Goal: Task Accomplishment & Management: Complete application form

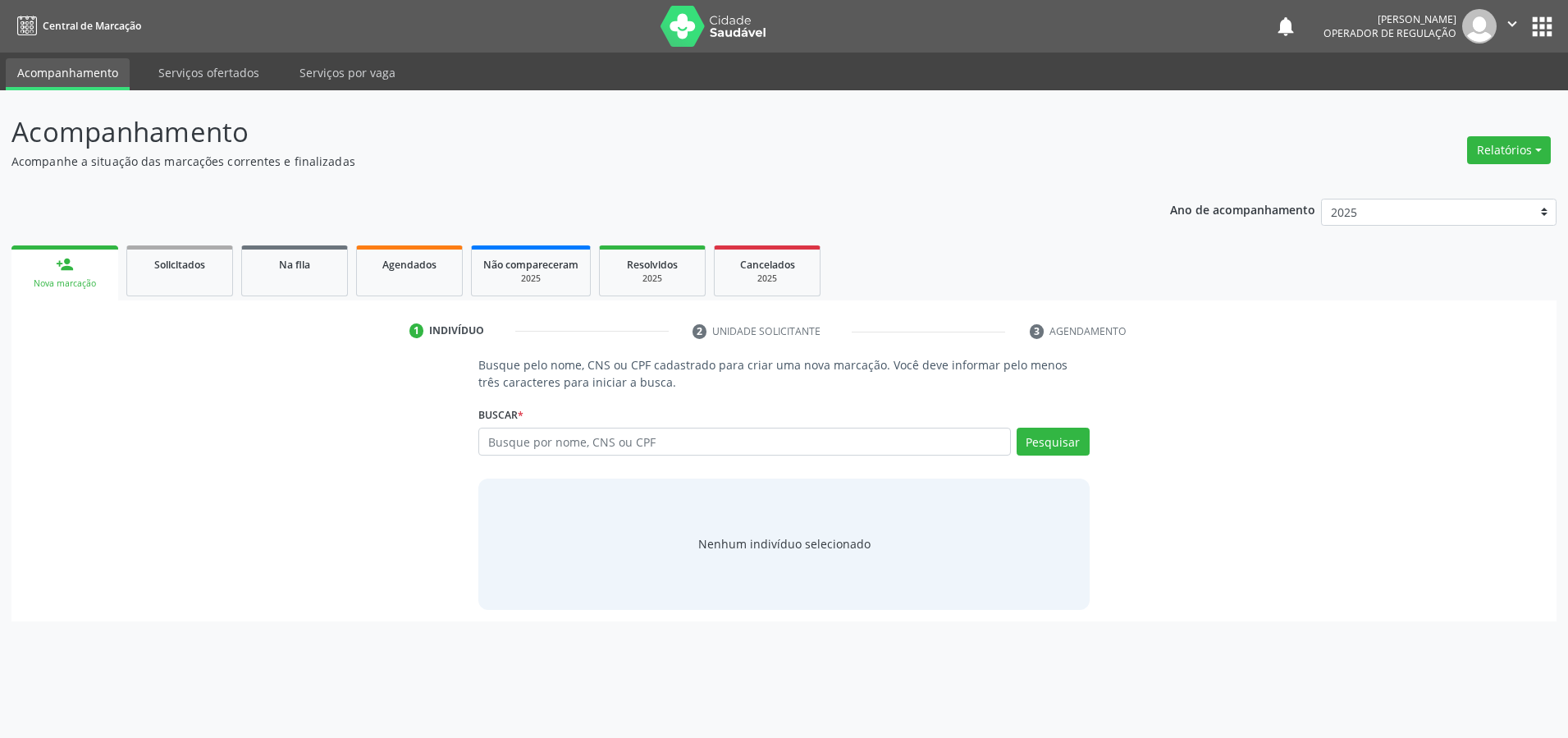
click at [616, 436] on input "text" at bounding box center [745, 441] width 533 height 28
type input "701201064272712"
click at [1050, 437] on button "Pesquisar" at bounding box center [1053, 441] width 73 height 28
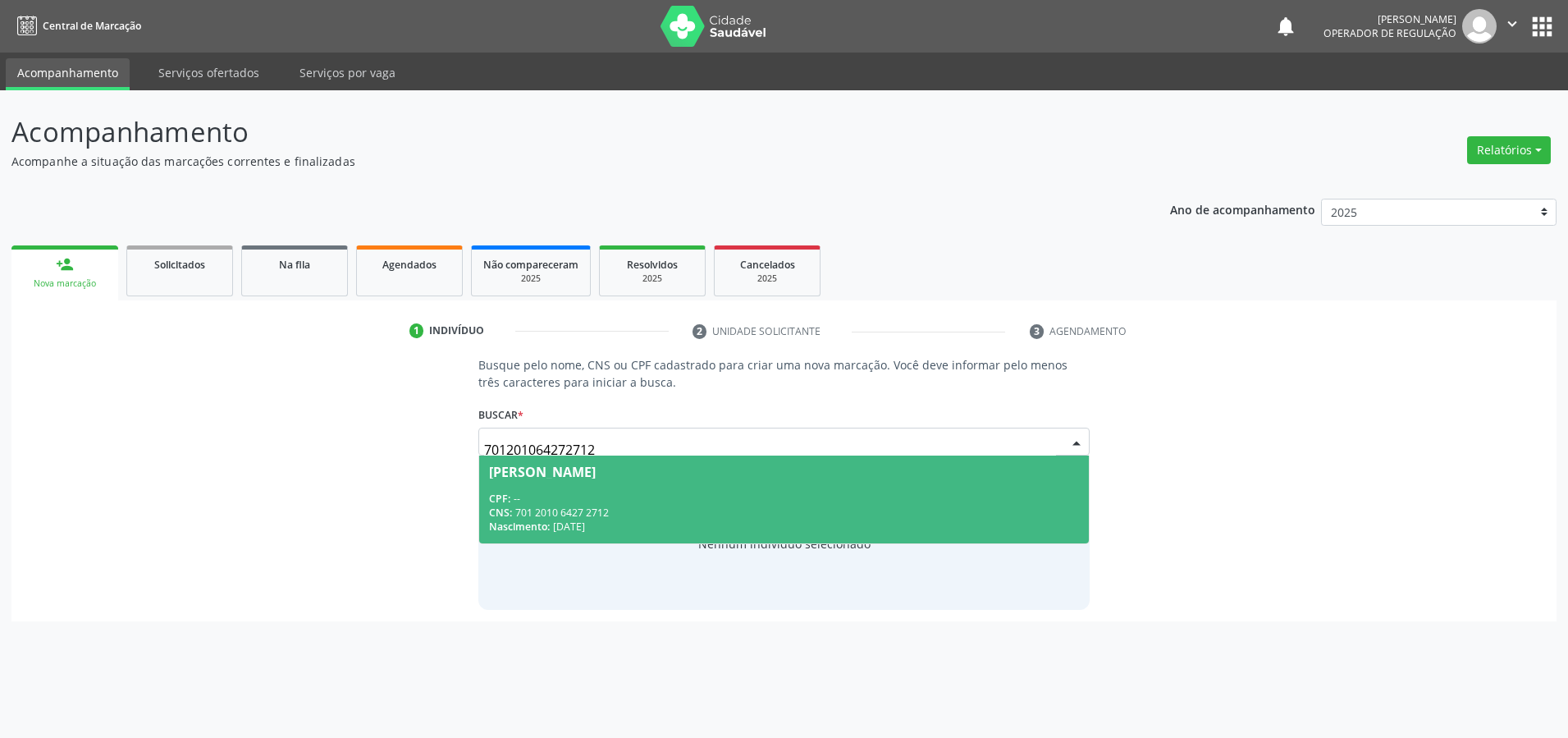
click at [688, 487] on span "[PERSON_NAME] CPF: -- CNS: 701 2010 6427 2712 Nascimento: [DATE]" at bounding box center [784, 499] width 610 height 88
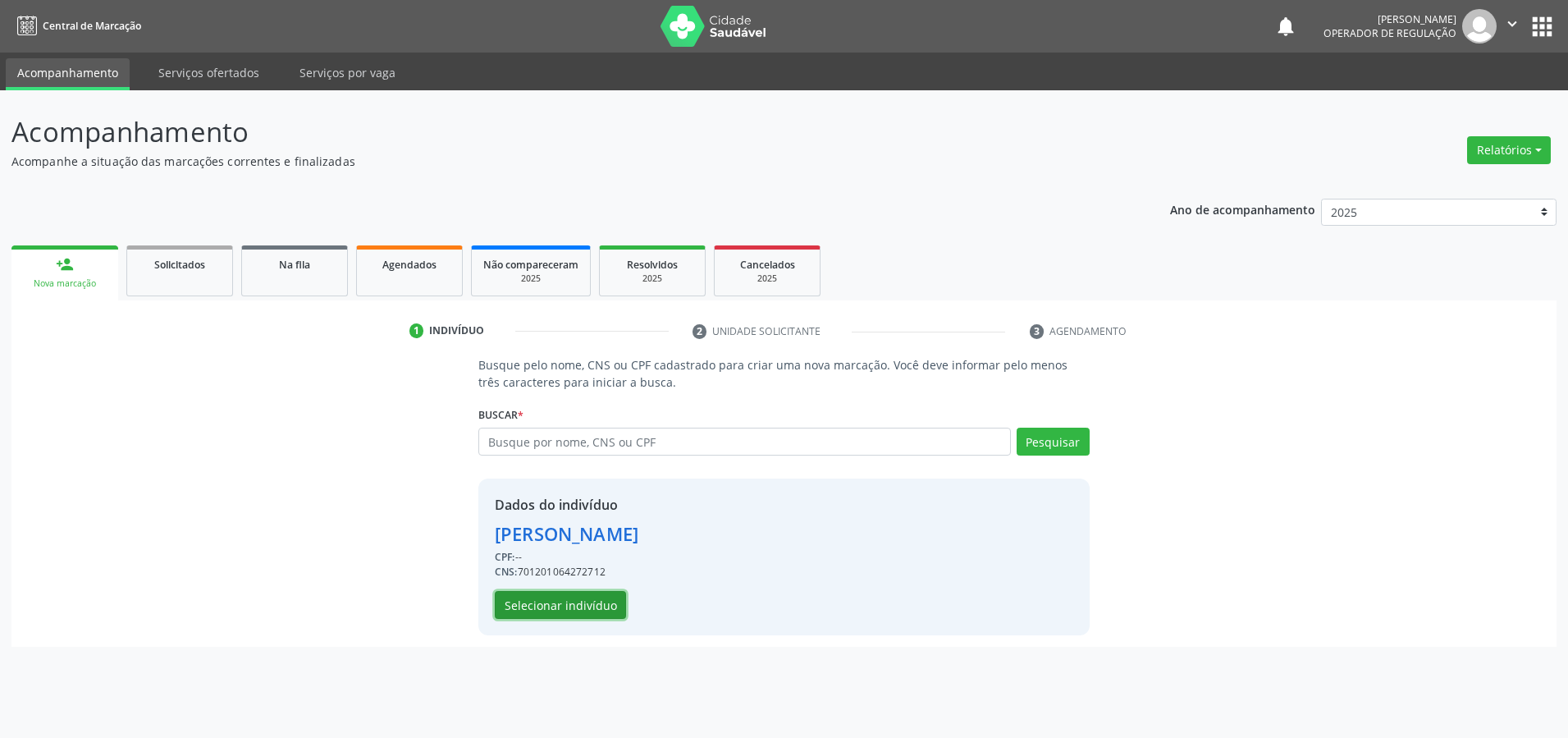
click at [540, 604] on button "Selecionar indivíduo" at bounding box center [561, 605] width 132 height 28
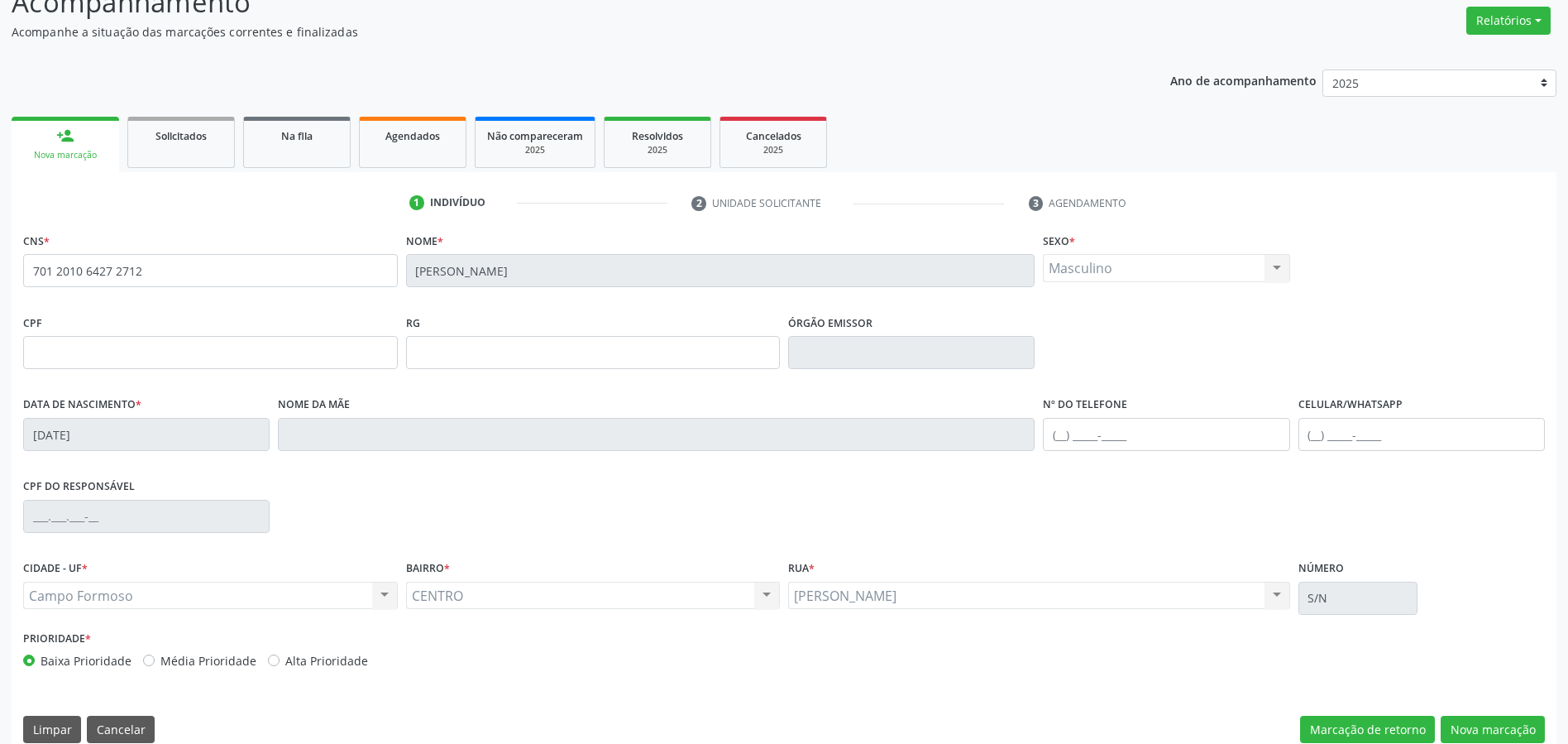
scroll to position [153, 0]
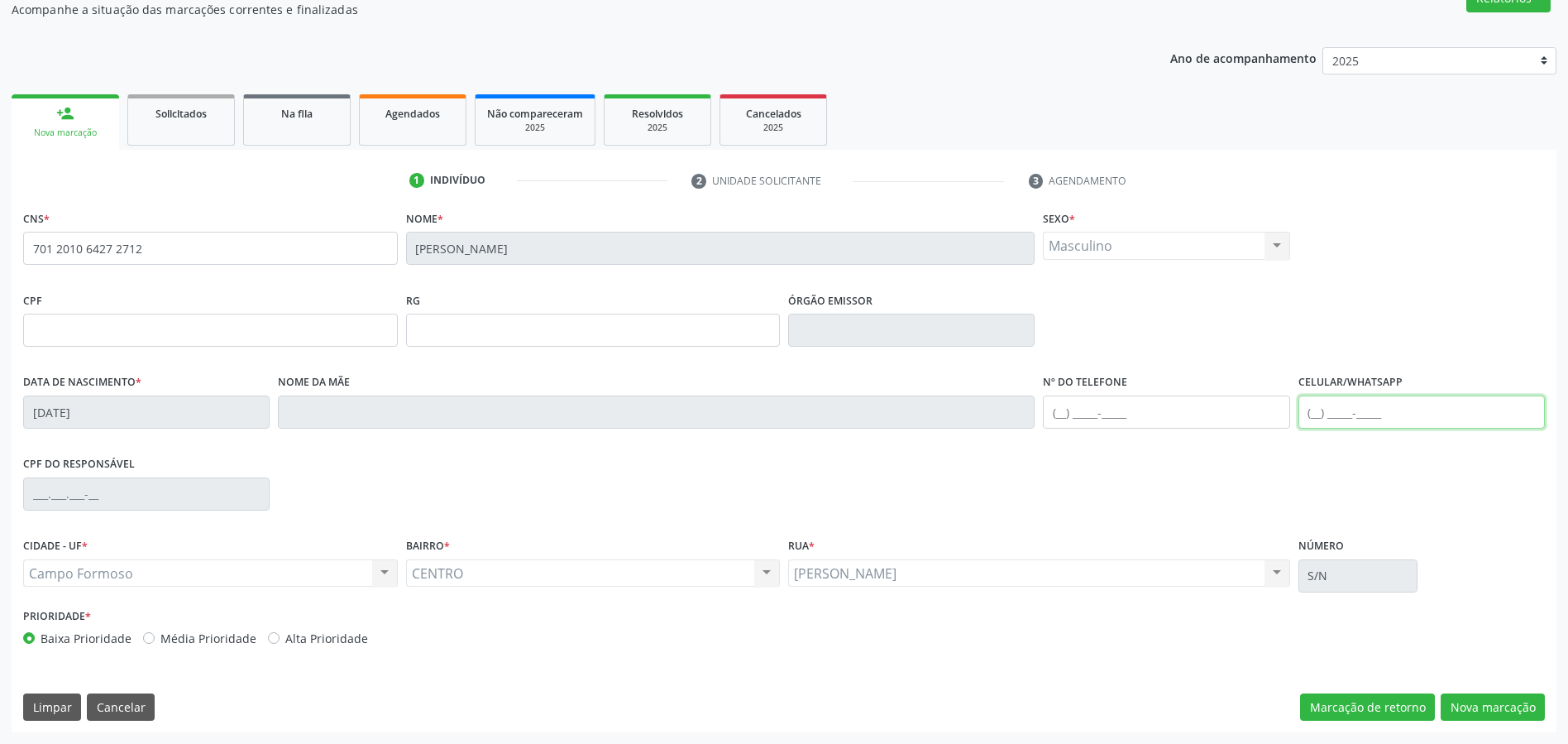
click at [1361, 407] on input "text" at bounding box center [1422, 412] width 247 height 33
type input "[PHONE_NUMBER]"
click at [1506, 702] on button "Nova marcação" at bounding box center [1492, 707] width 104 height 28
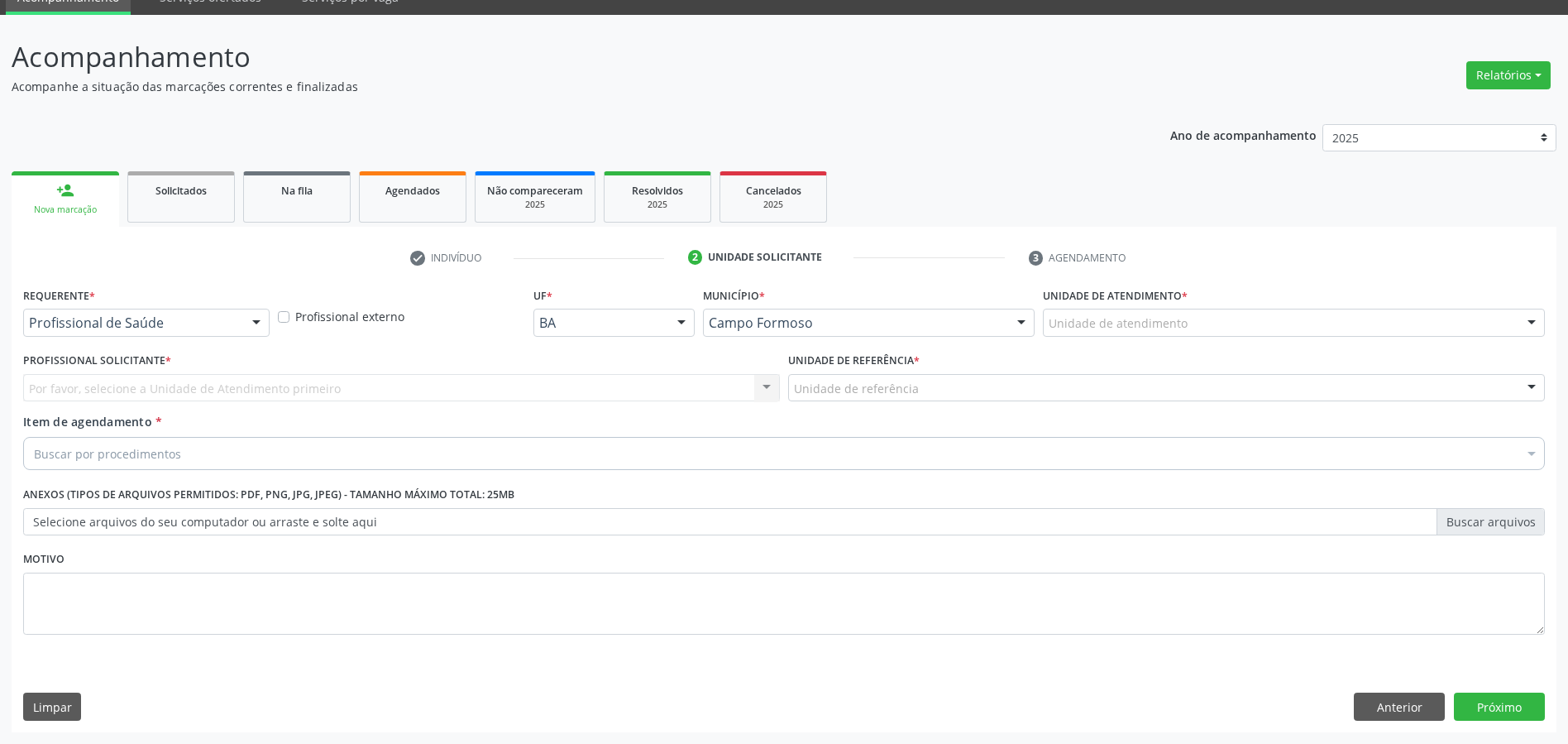
scroll to position [76, 0]
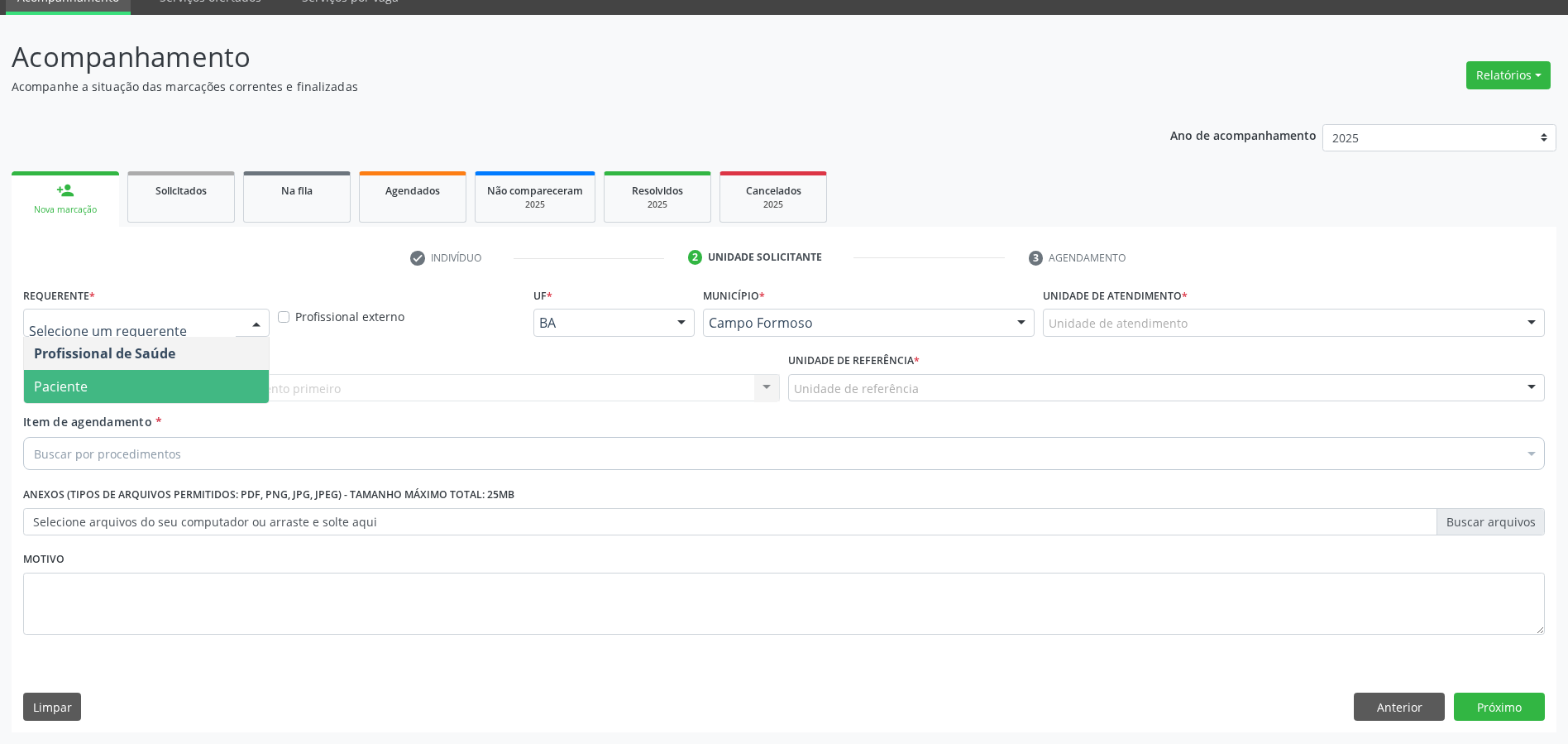
click at [106, 381] on span "Paciente" at bounding box center [146, 386] width 245 height 33
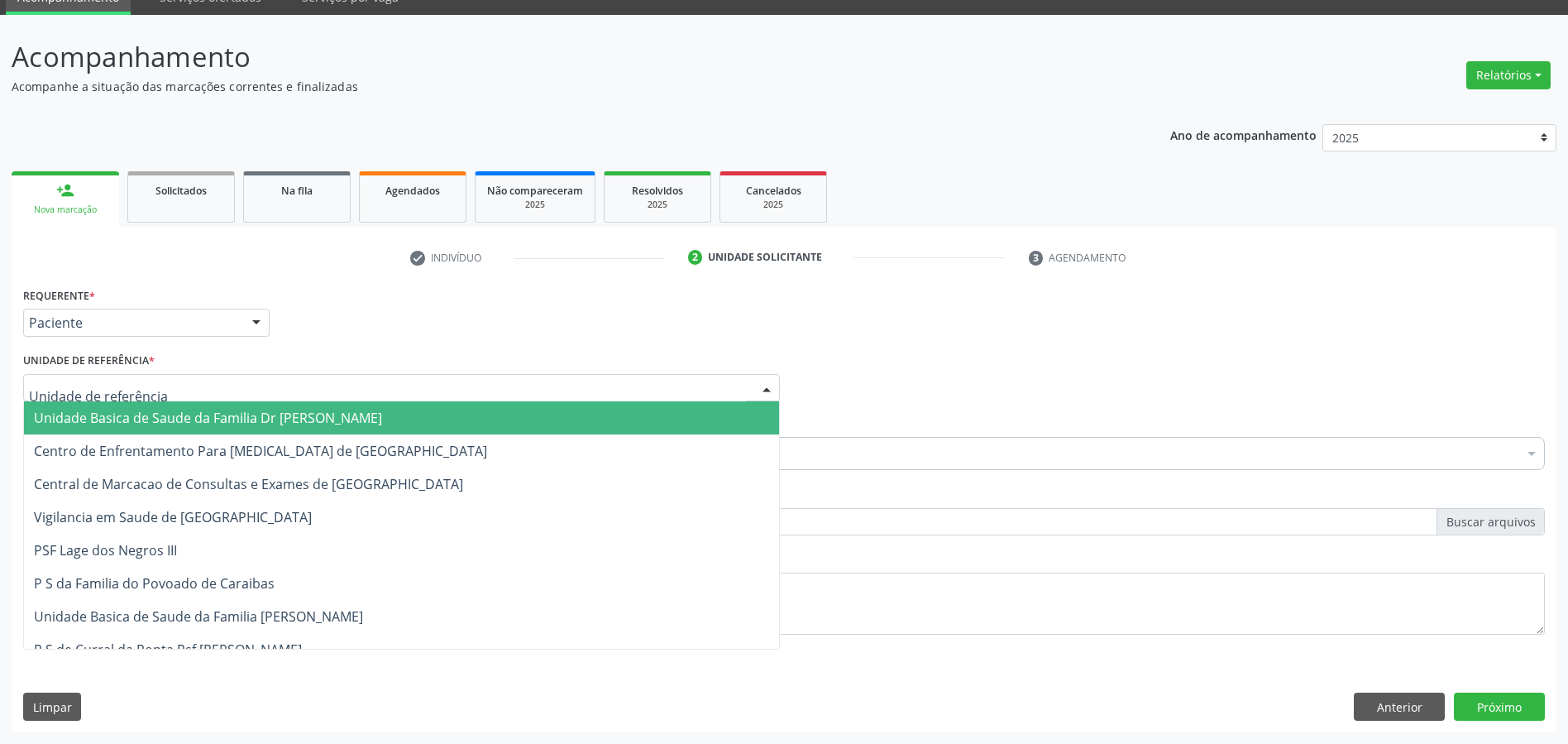
click at [131, 417] on span "Unidade Basica de Saude da Familia Dr [PERSON_NAME]" at bounding box center [208, 417] width 348 height 18
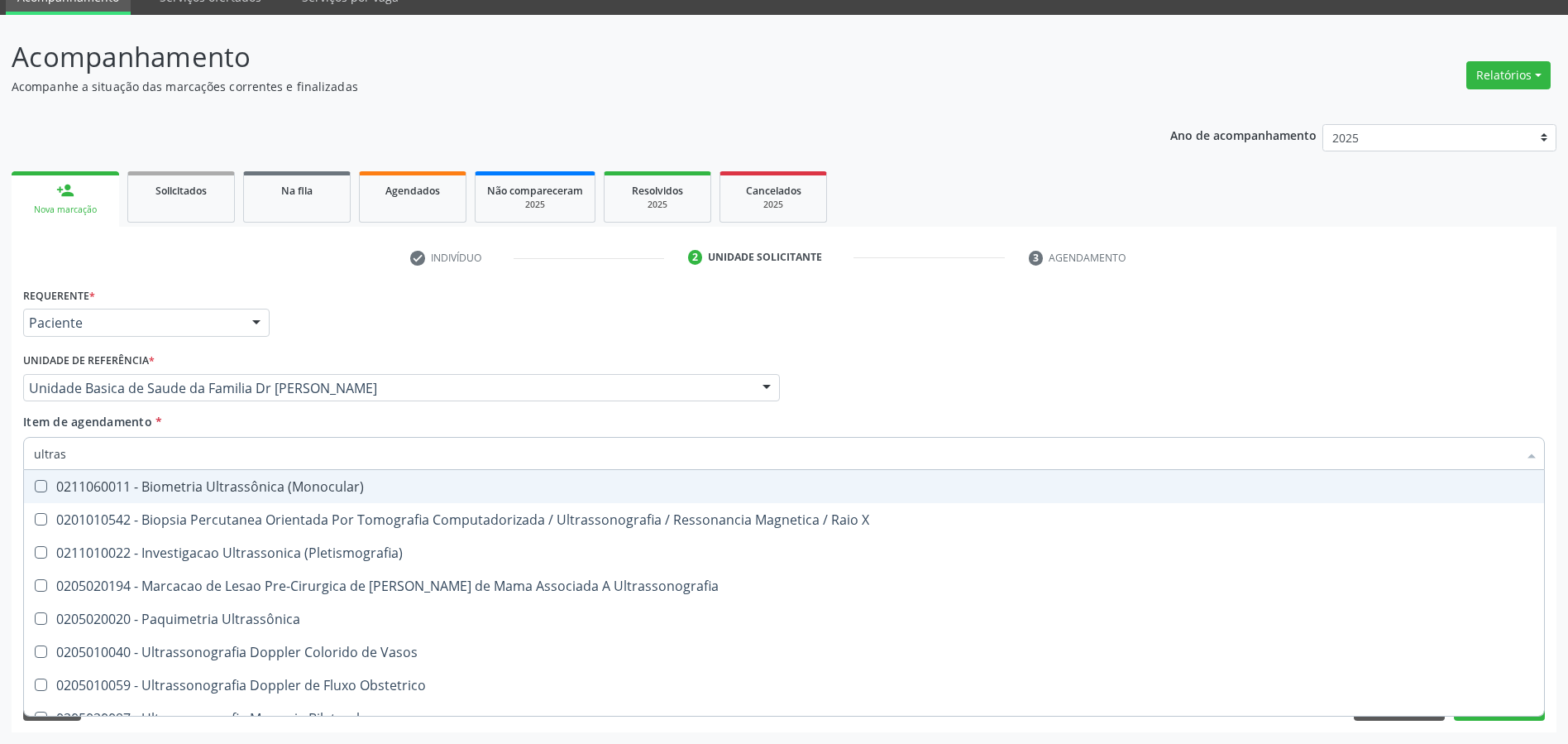
type input "ultrass"
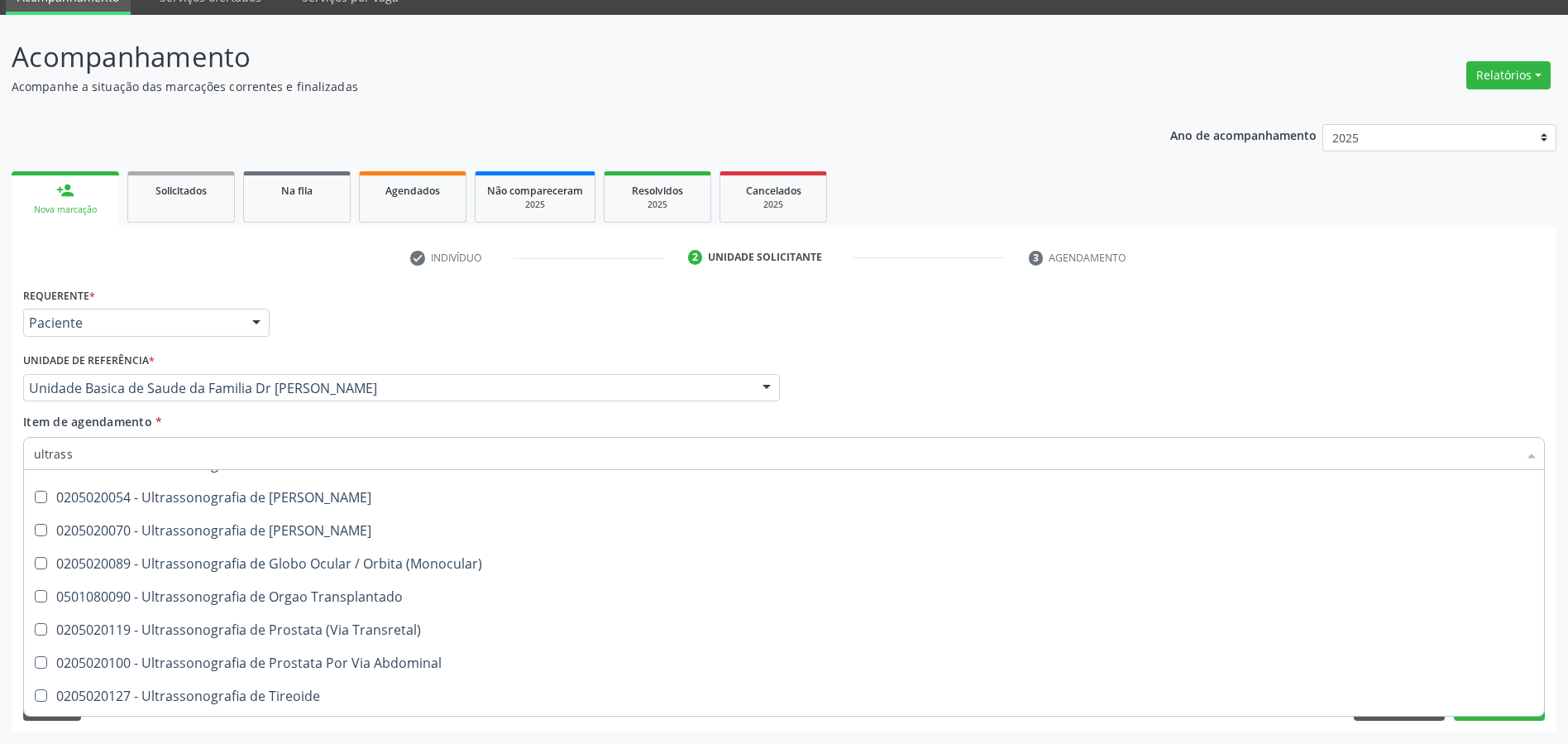
scroll to position [496, 0]
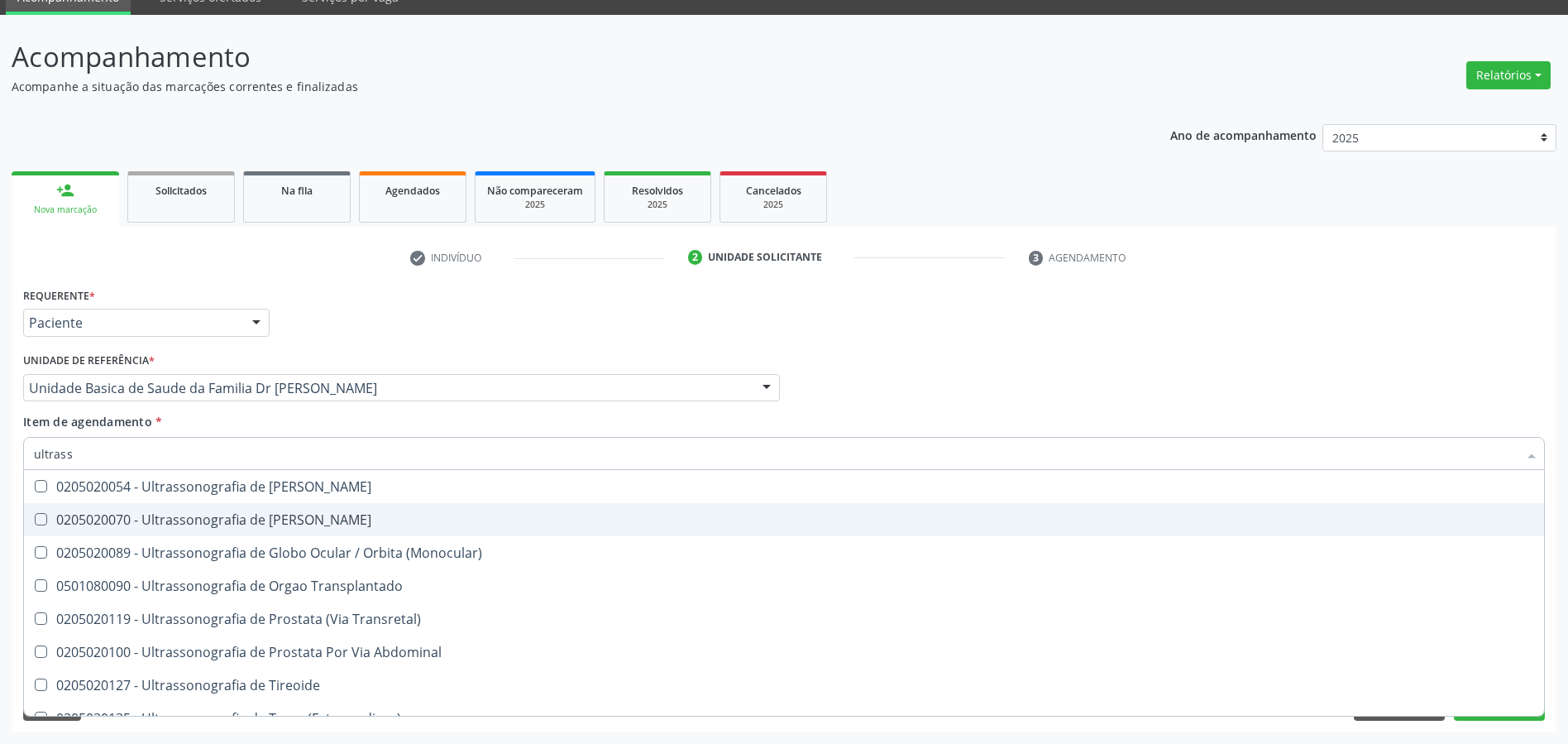
click at [362, 516] on div "0205020070 - Ultrassonografia de [PERSON_NAME]" at bounding box center [784, 520] width 1500 height 14
checkbox Escrotal "true"
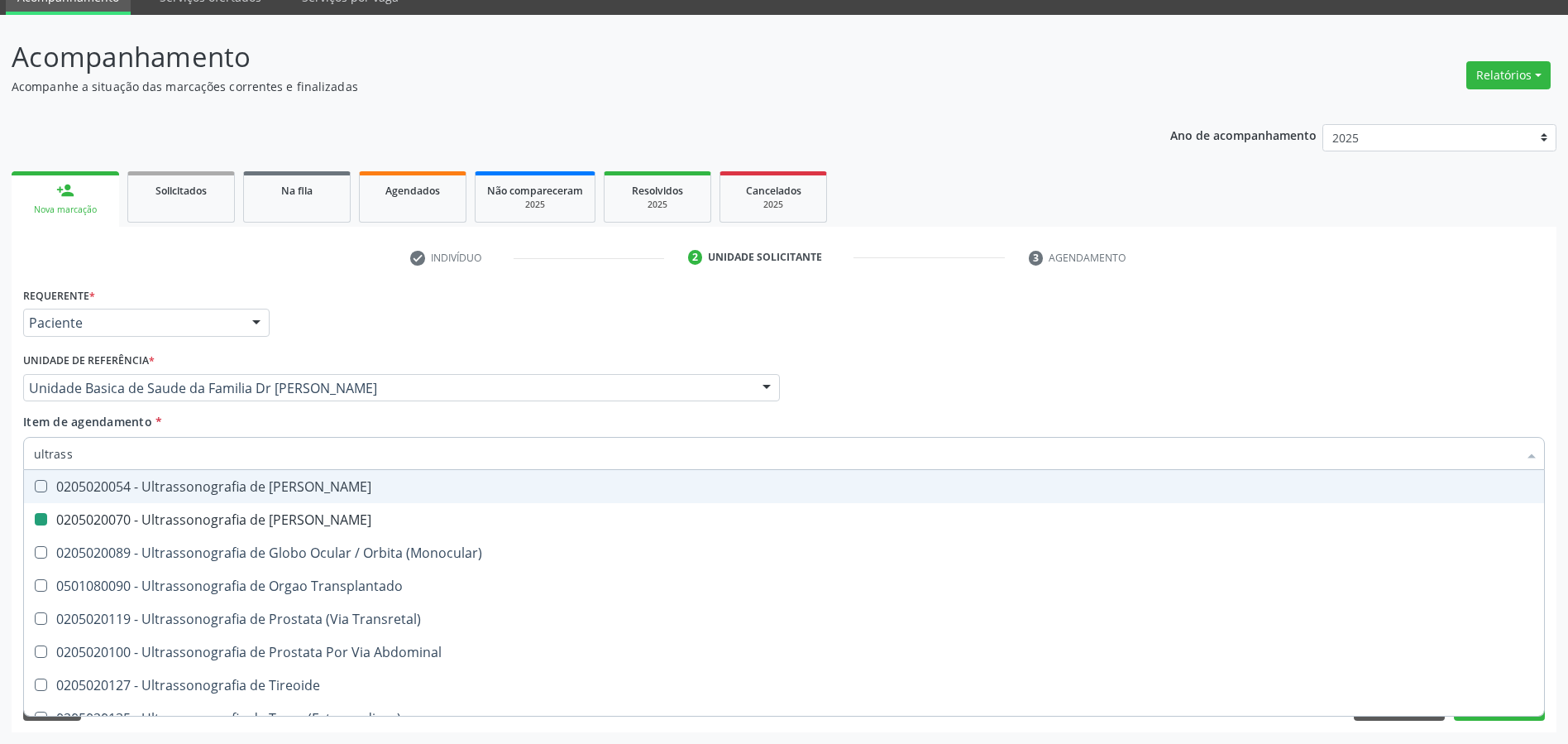
click at [337, 346] on div "Requerente * Paciente Profissional de Saúde Paciente Nenhum resultado encontrad…" at bounding box center [784, 315] width 1530 height 65
checkbox X "true"
checkbox Escrotal "false"
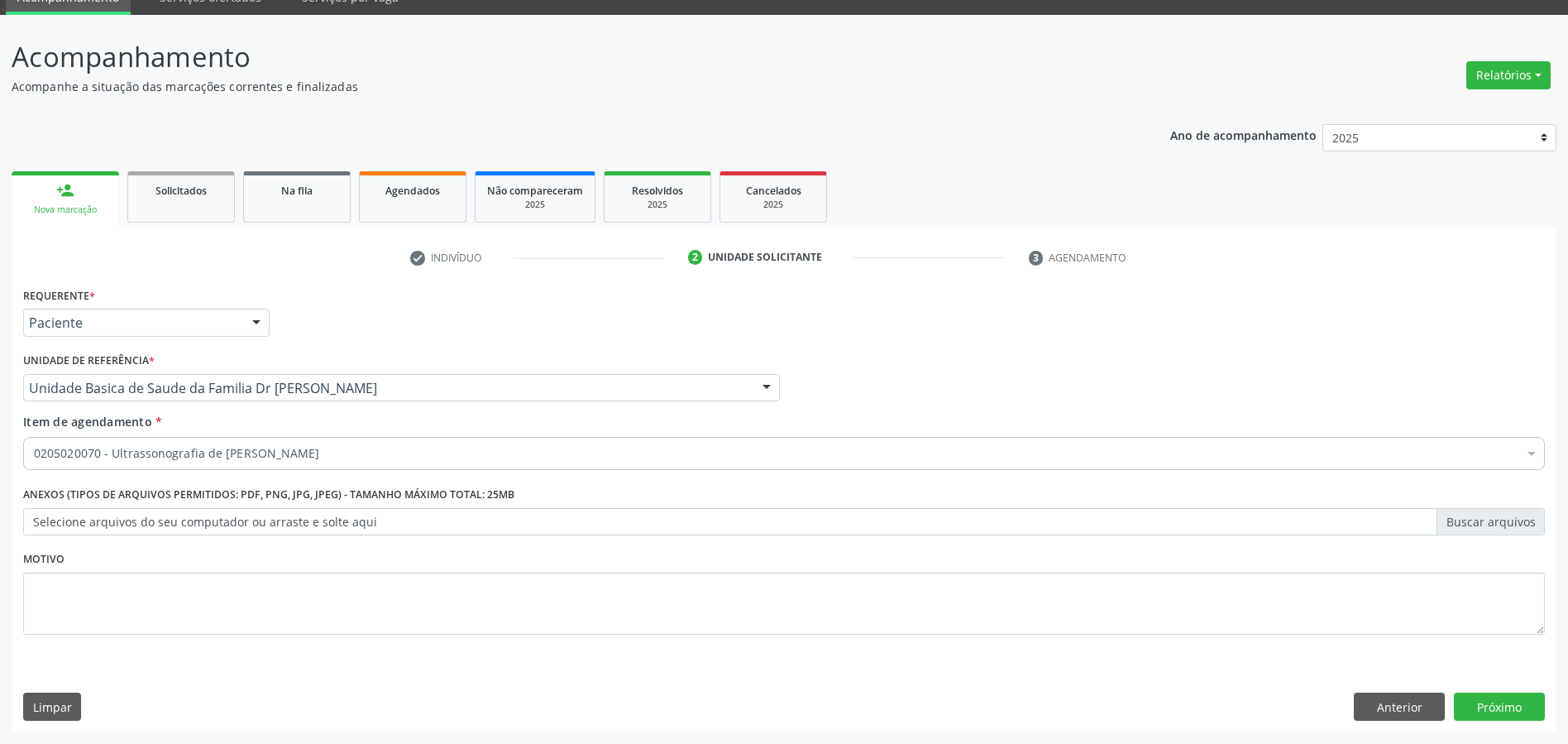
scroll to position [0, 0]
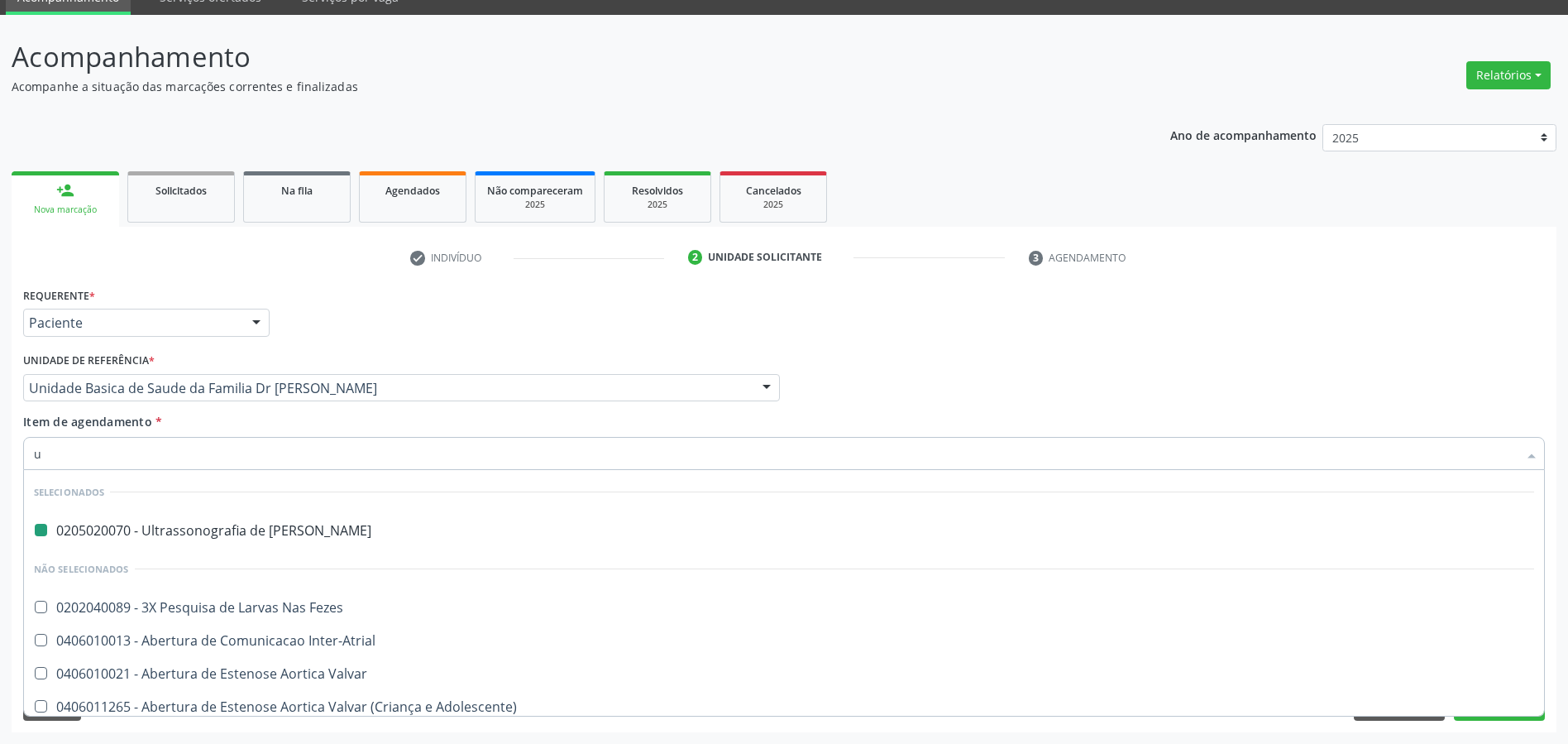
type input "us"
checkbox Escrotal "false"
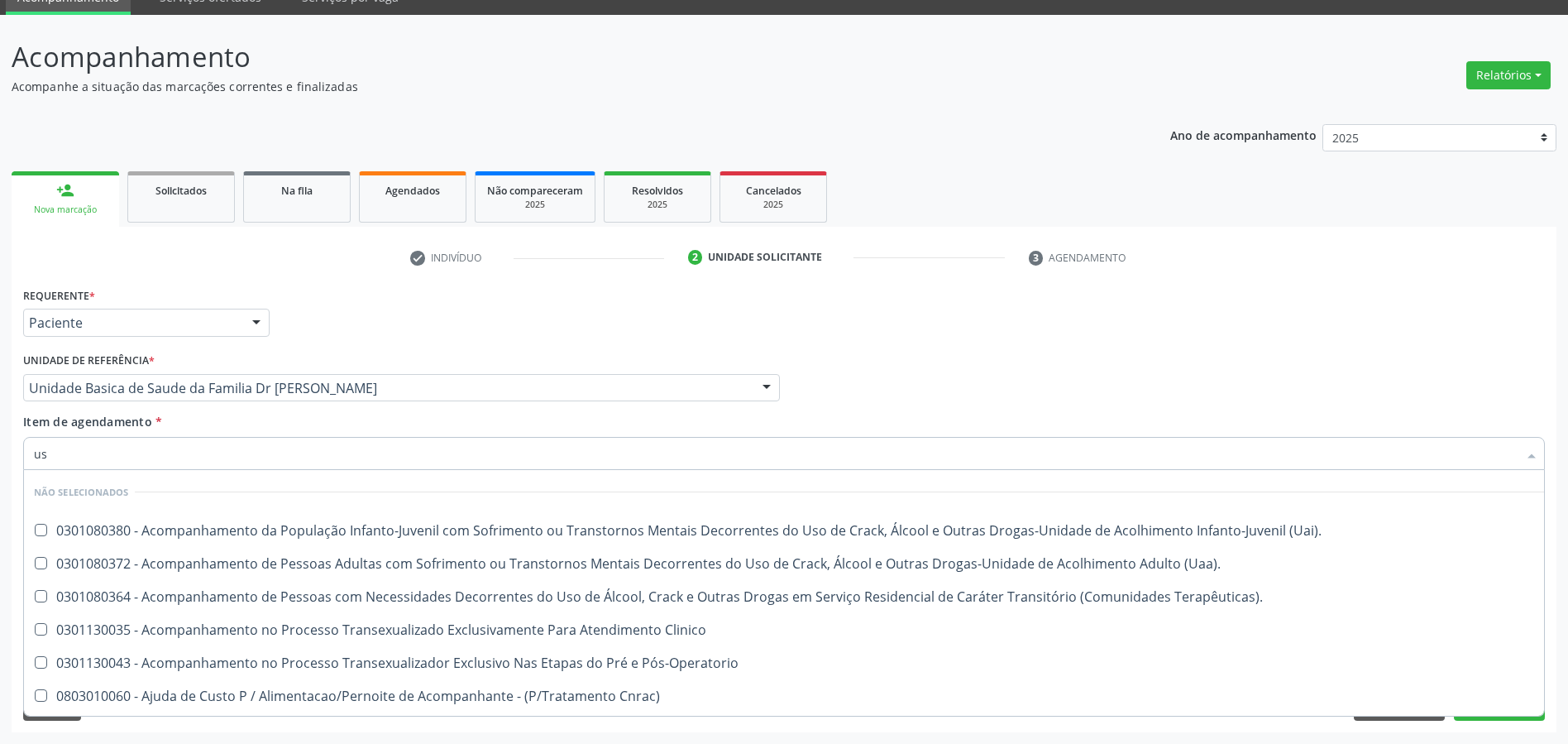
type input "usg"
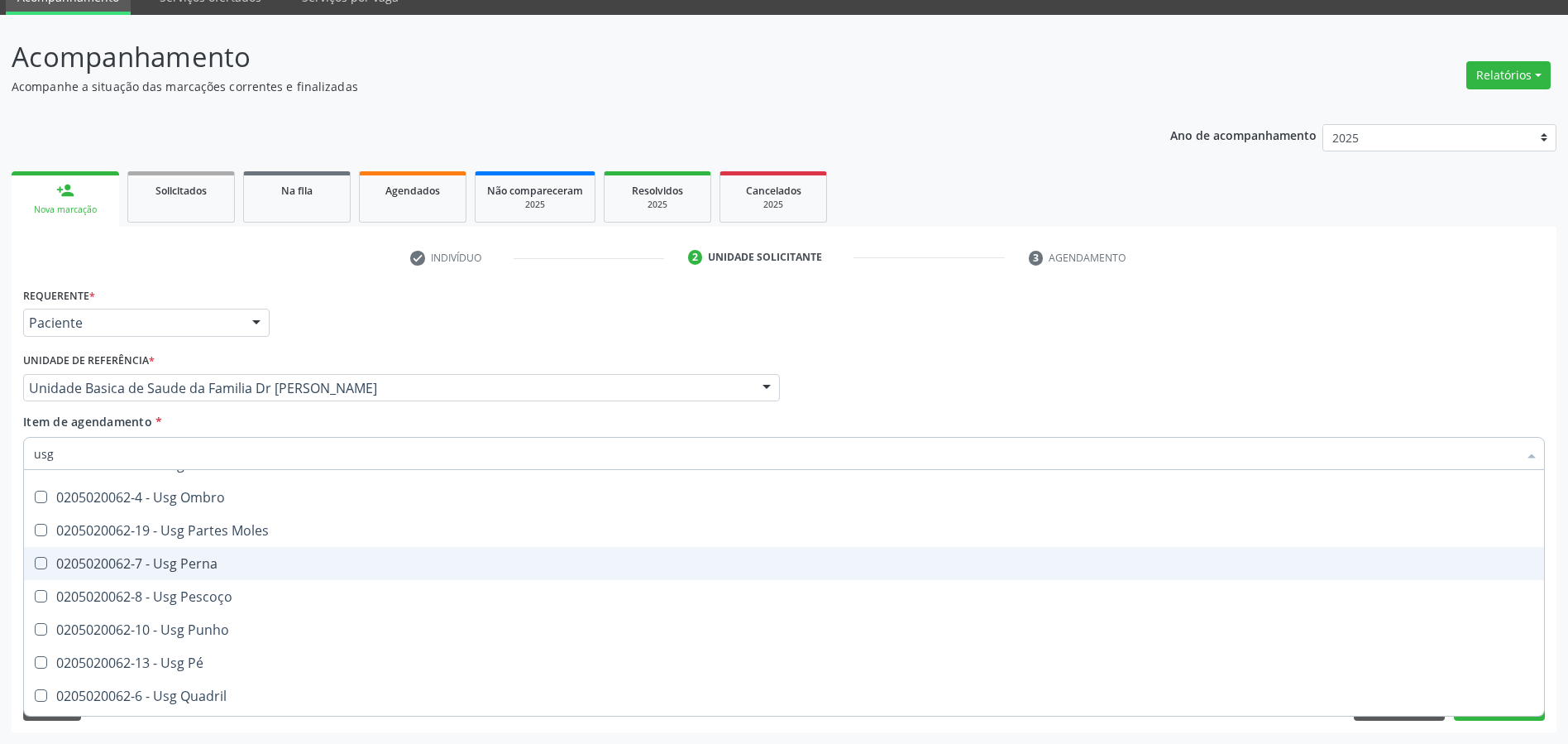
scroll to position [427, 0]
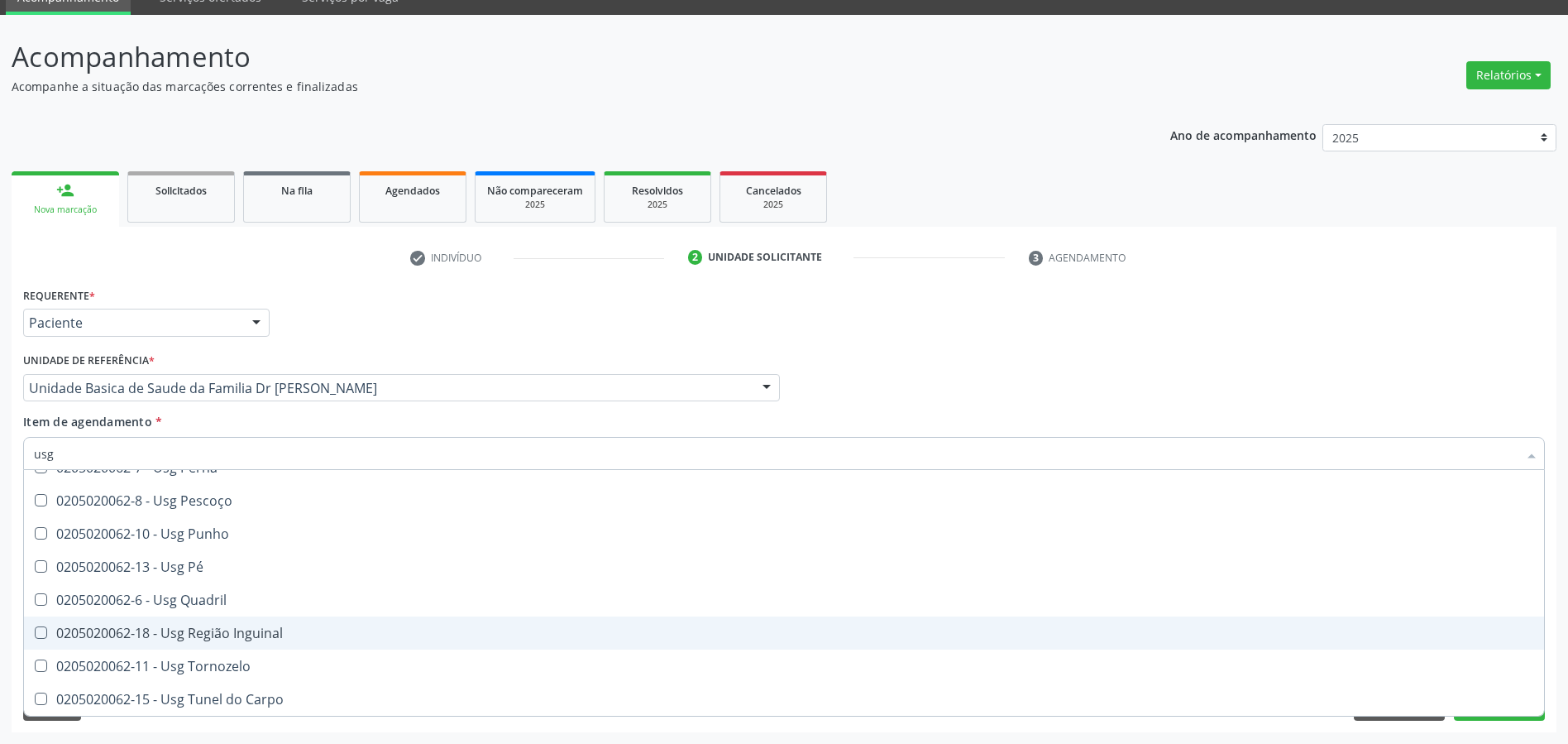
click at [276, 630] on div "0205020062-18 - Usg Região Inguinal" at bounding box center [784, 633] width 1500 height 14
checkbox Inguinal "true"
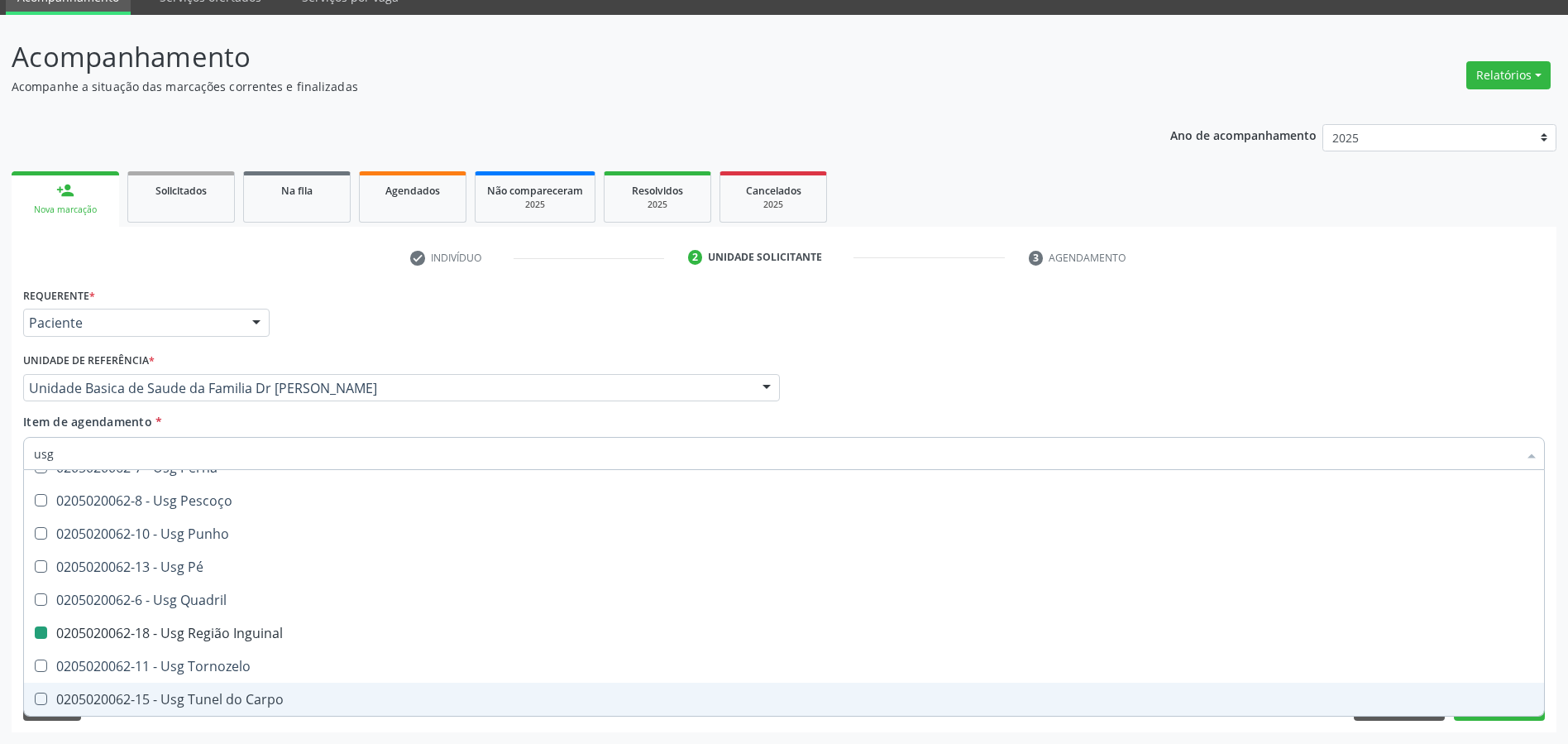
click at [1552, 664] on div "Requerente * Paciente Profissional de Saúde Paciente Nenhum resultado encontrad…" at bounding box center [784, 507] width 1545 height 449
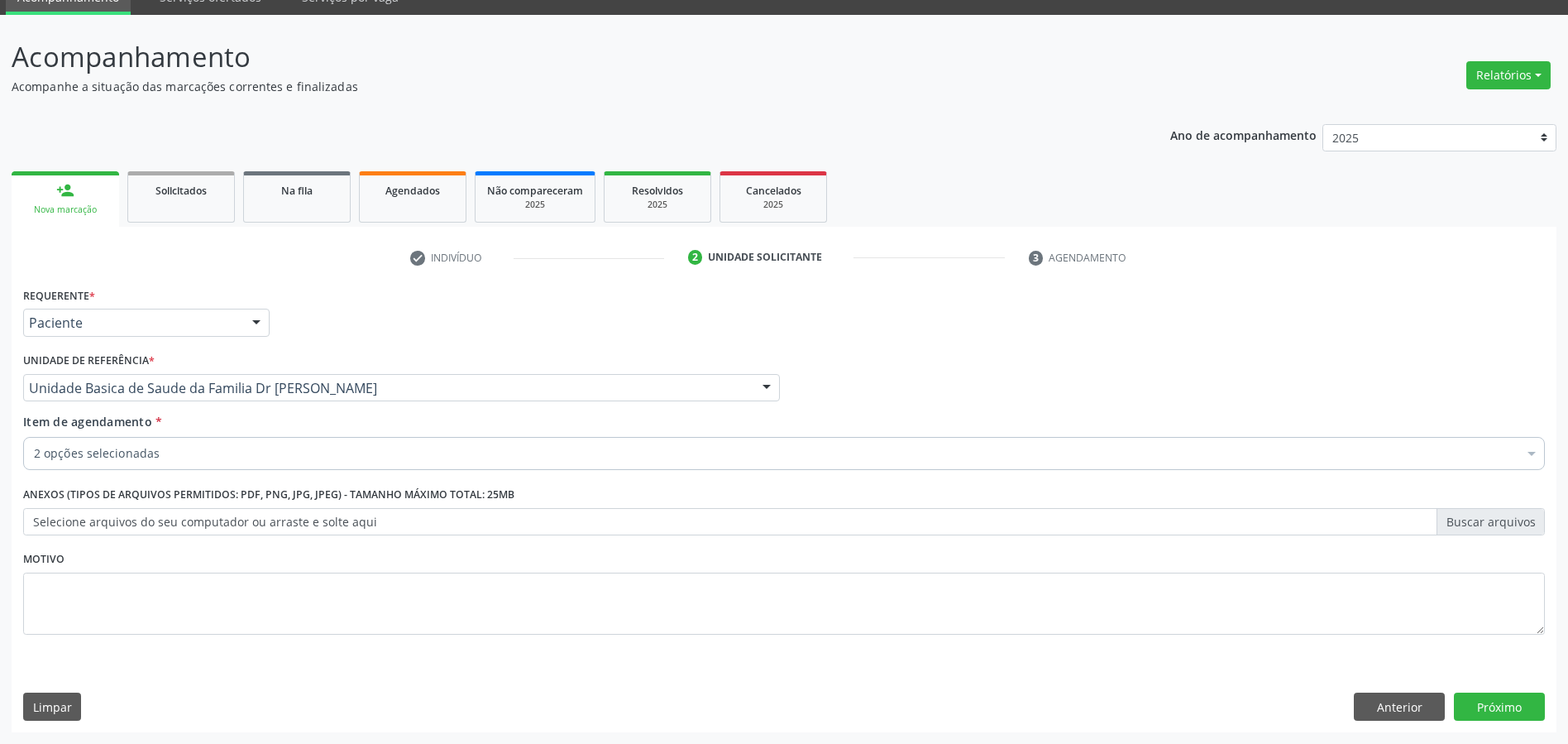
scroll to position [0, 0]
click at [1503, 711] on button "Próximo" at bounding box center [1499, 706] width 91 height 28
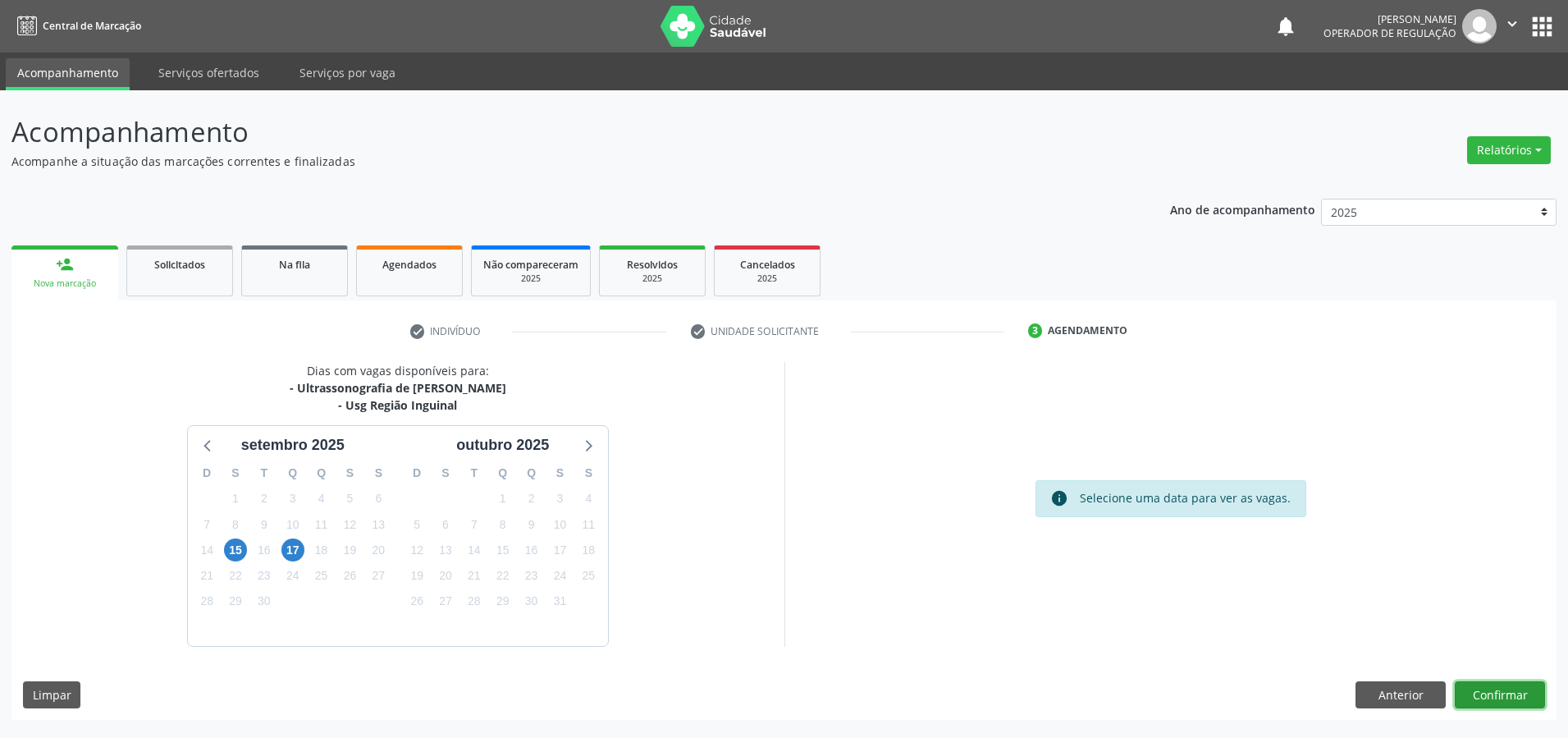
click at [1492, 705] on button "Confirmar" at bounding box center [1500, 695] width 90 height 28
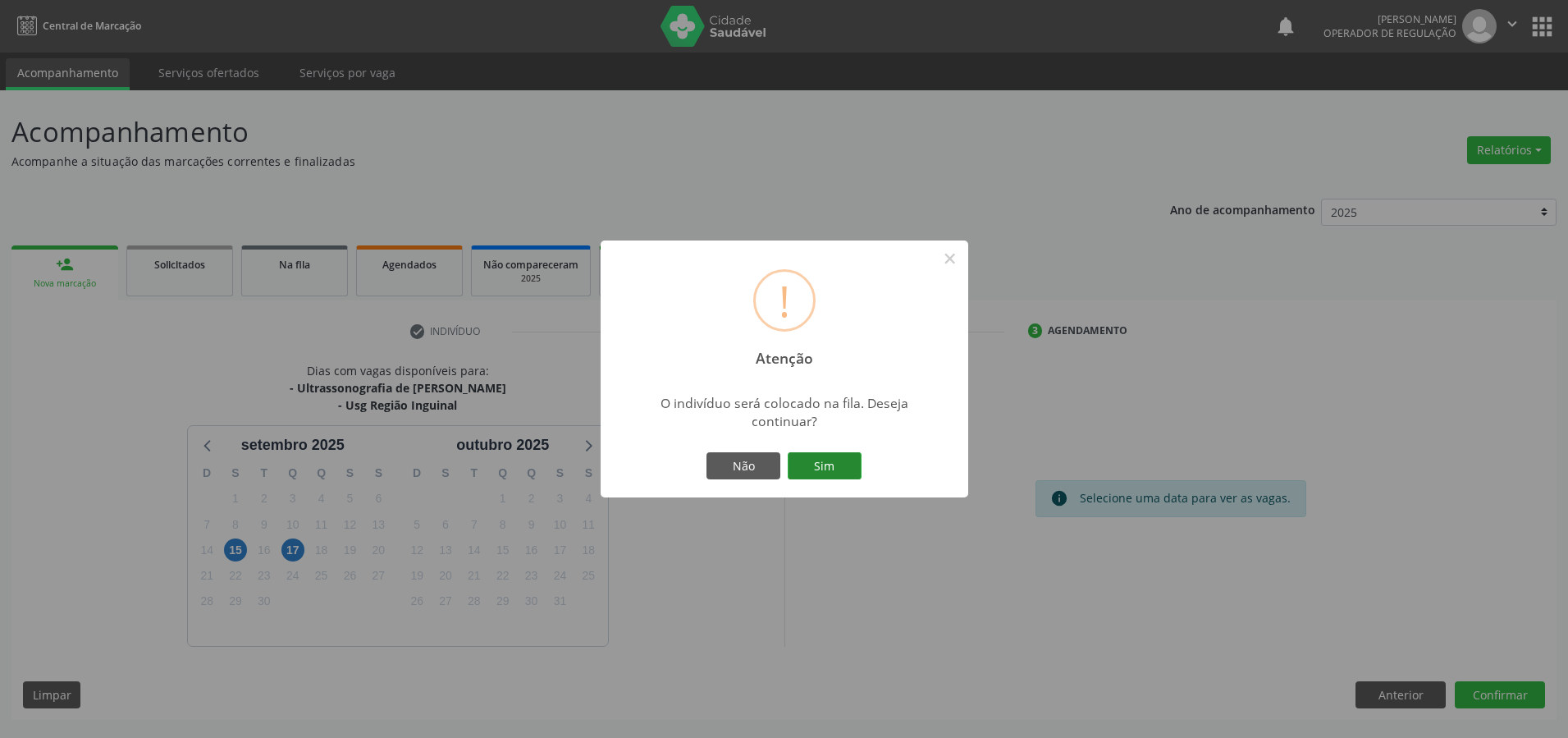
click at [823, 459] on button "Sim" at bounding box center [824, 466] width 73 height 28
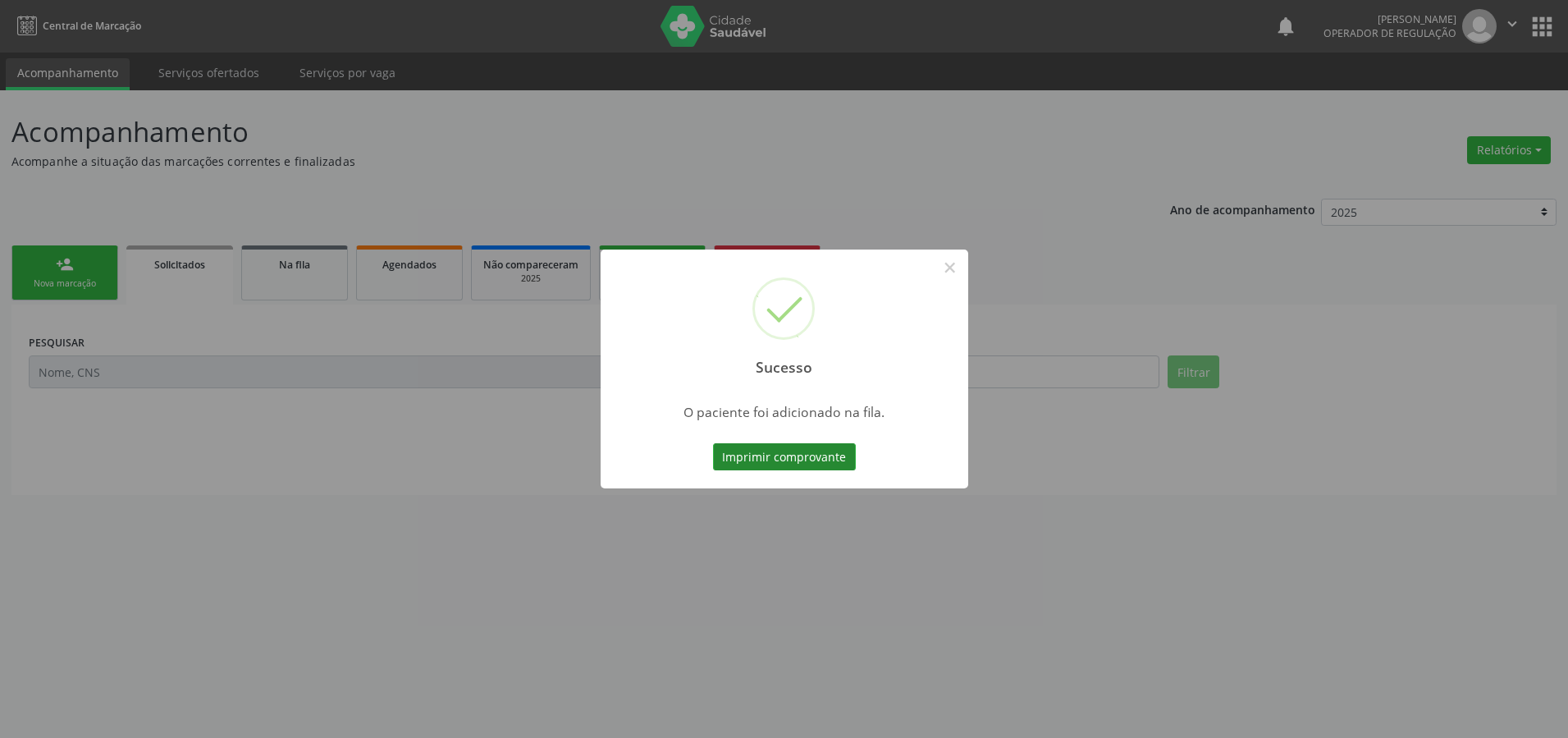
click at [816, 455] on button "Imprimir comprovante" at bounding box center [784, 457] width 143 height 28
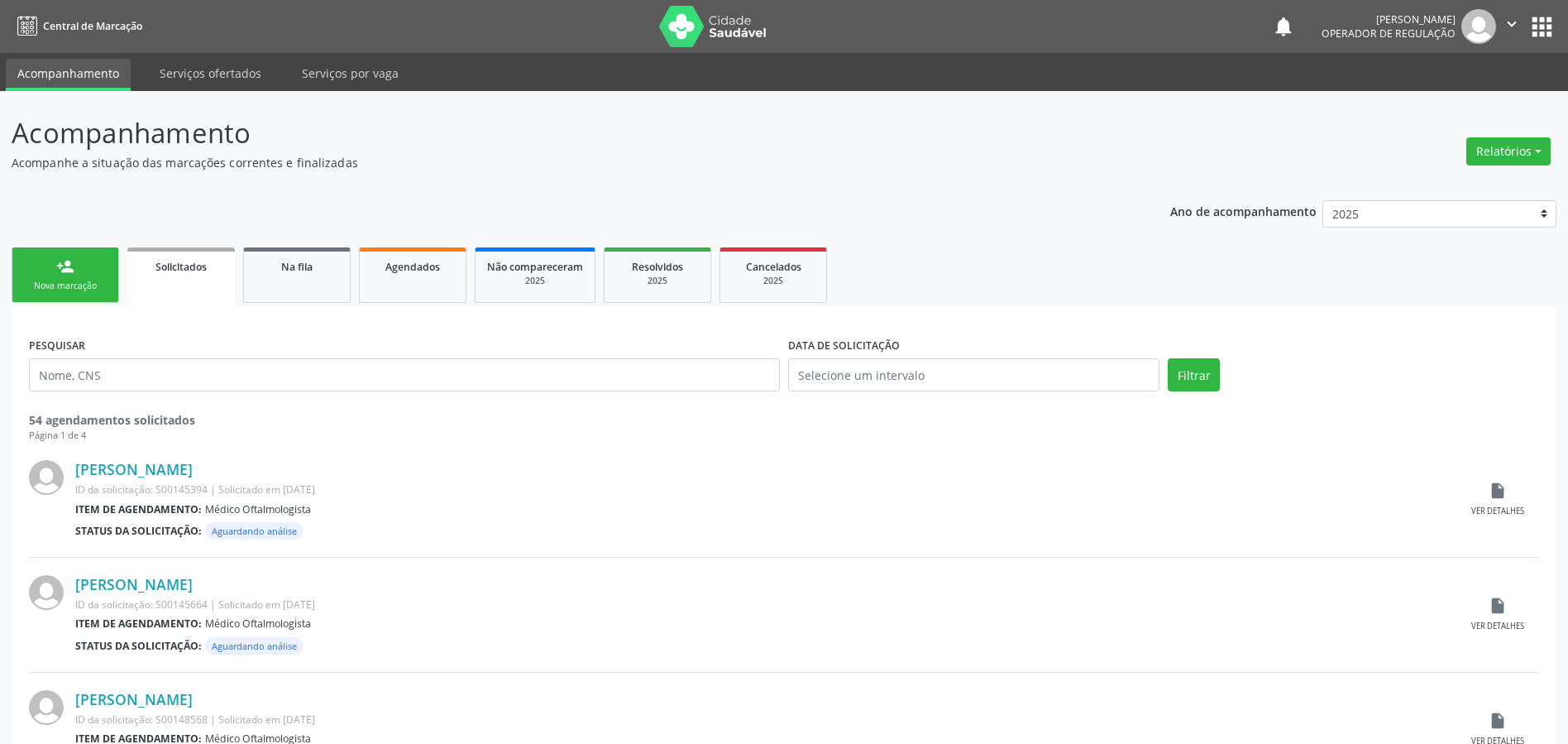
click at [55, 271] on link "person_add Nova marcação" at bounding box center [66, 275] width 107 height 55
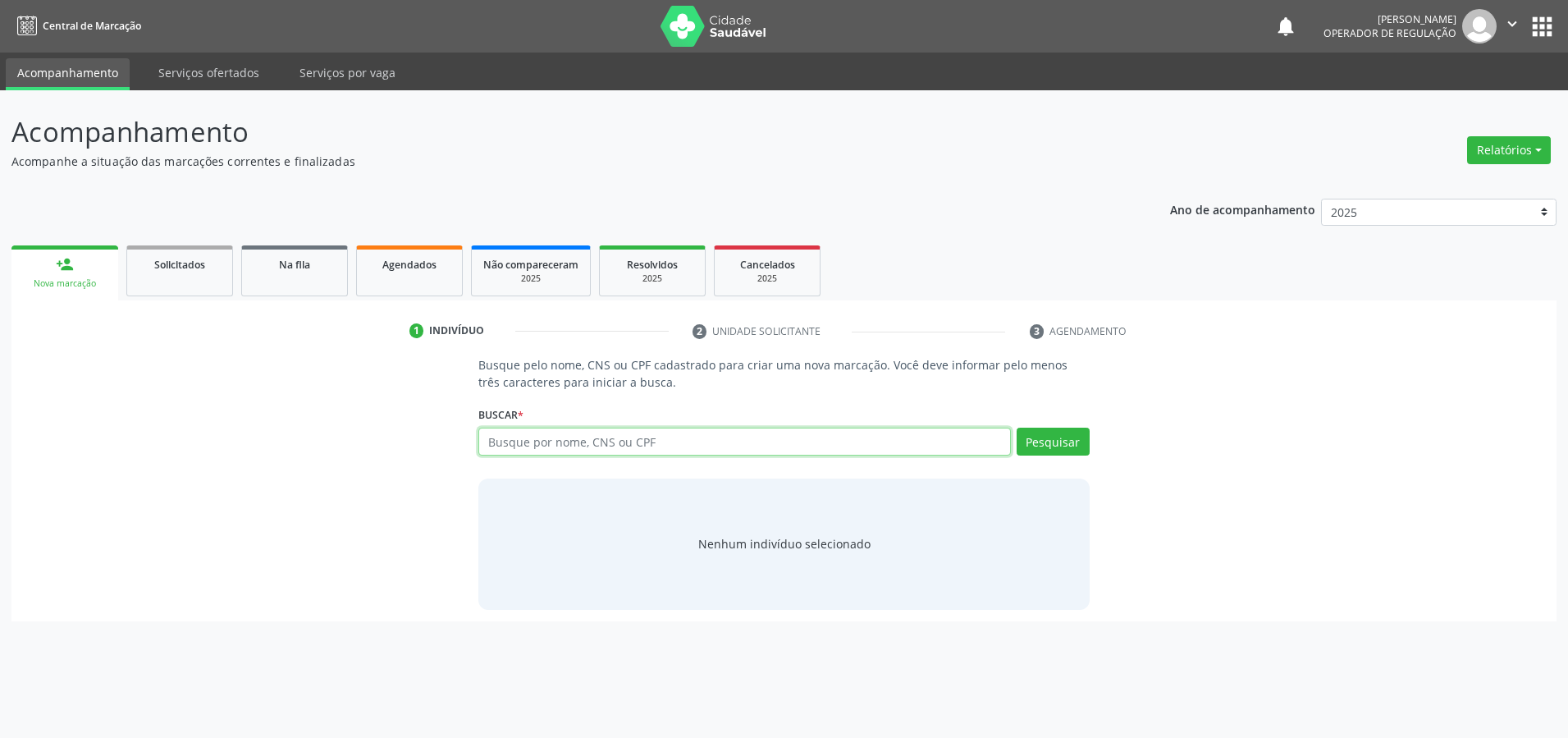
click at [686, 441] on input "text" at bounding box center [745, 441] width 533 height 28
type input "702005840273083"
click at [1029, 437] on button "Pesquisar" at bounding box center [1053, 441] width 73 height 28
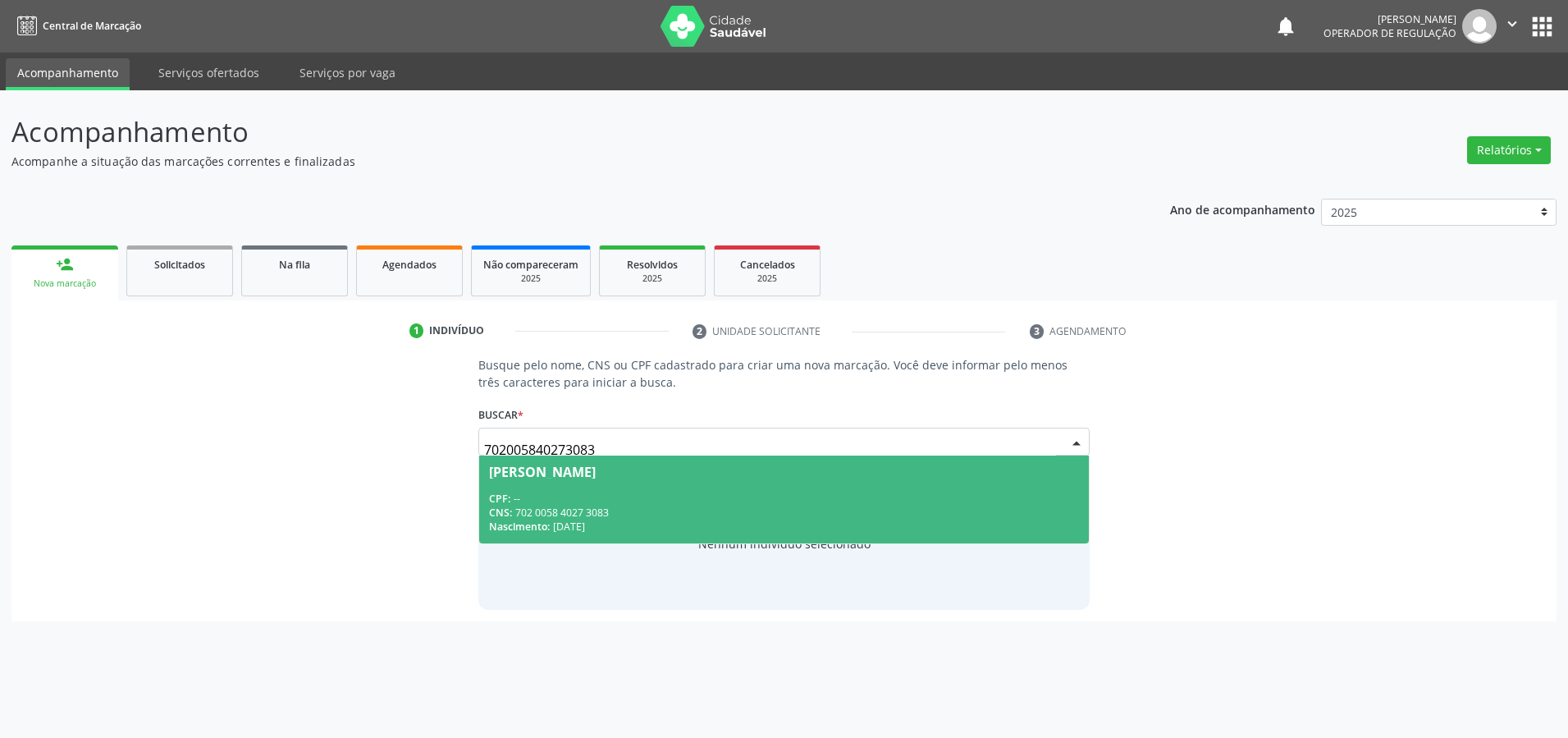
click at [708, 494] on div "CPF: --" at bounding box center [784, 498] width 590 height 14
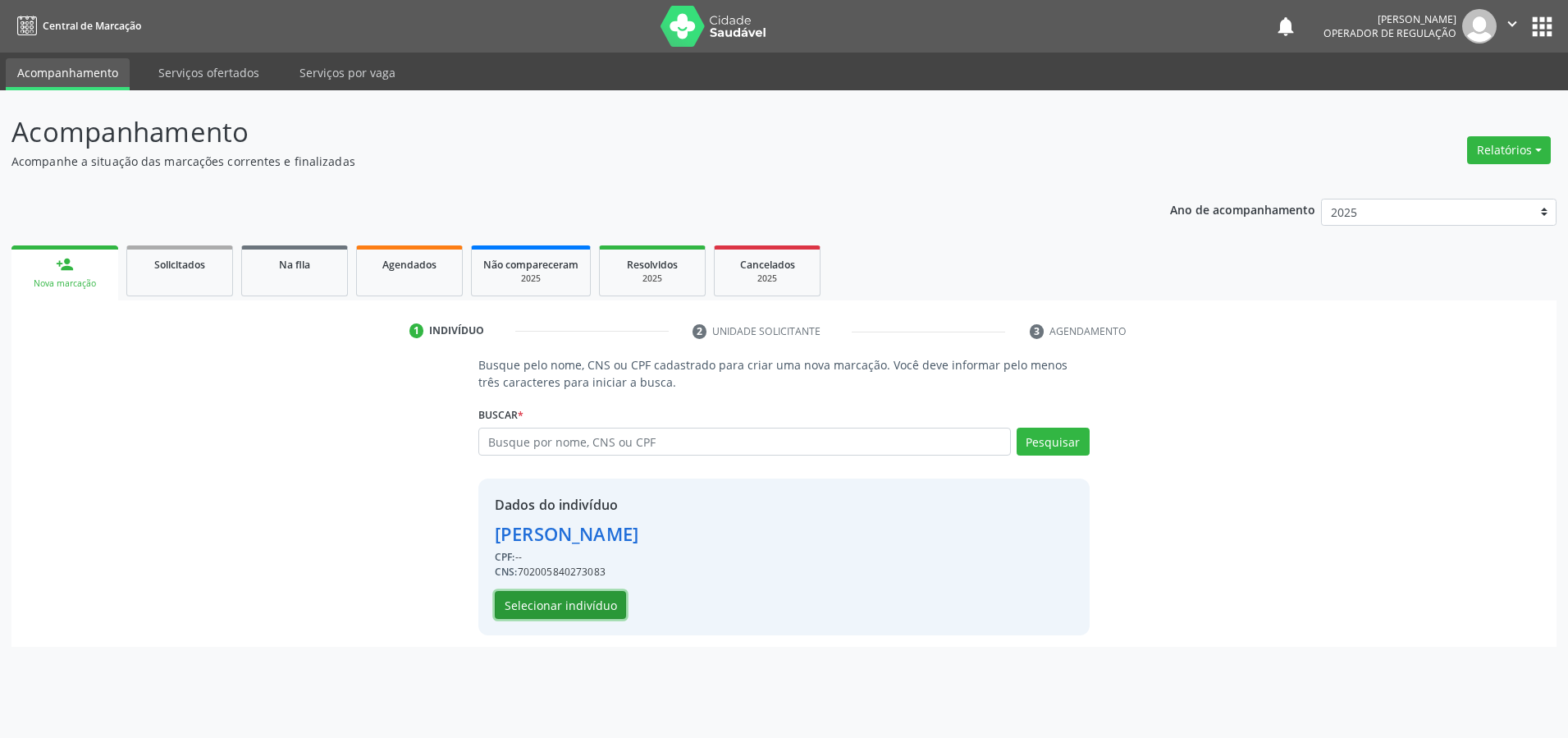
click at [562, 605] on button "Selecionar indivíduo" at bounding box center [561, 605] width 132 height 28
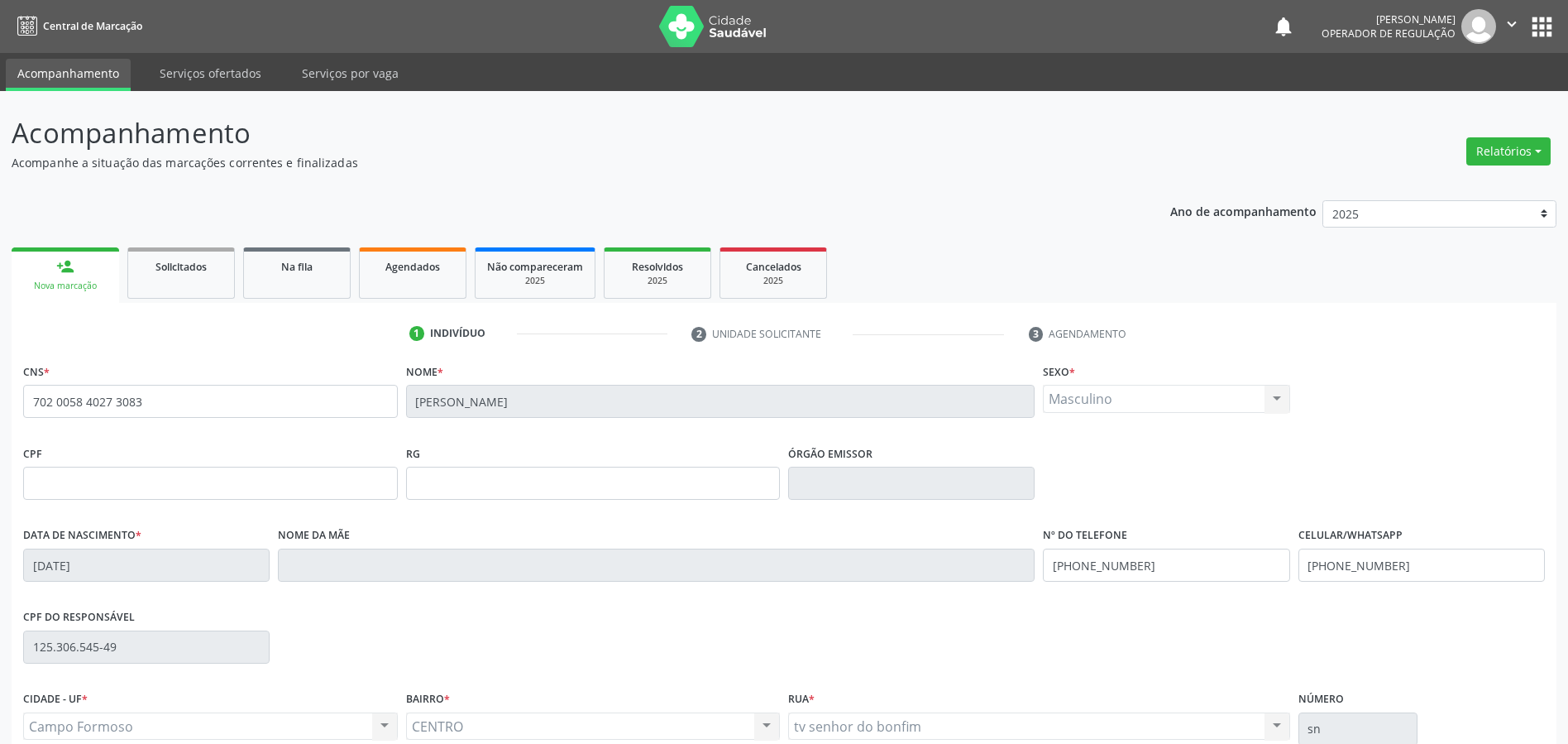
click at [1511, 14] on button "" at bounding box center [1511, 26] width 31 height 35
click at [1456, 103] on link "Sair" at bounding box center [1469, 100] width 114 height 23
